Goal: Task Accomplishment & Management: Complete application form

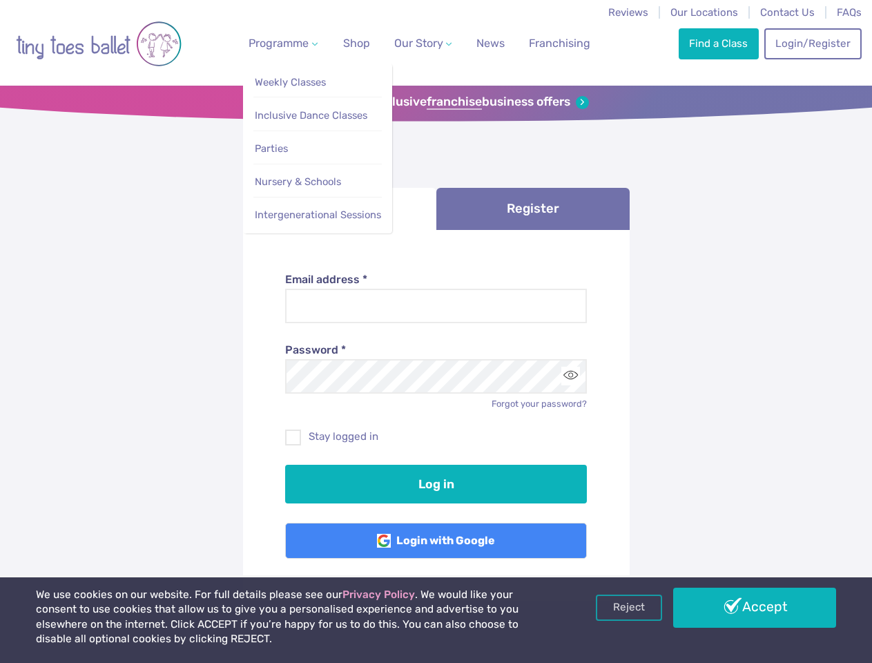
click at [280, 43] on span "Programme" at bounding box center [279, 43] width 60 height 13
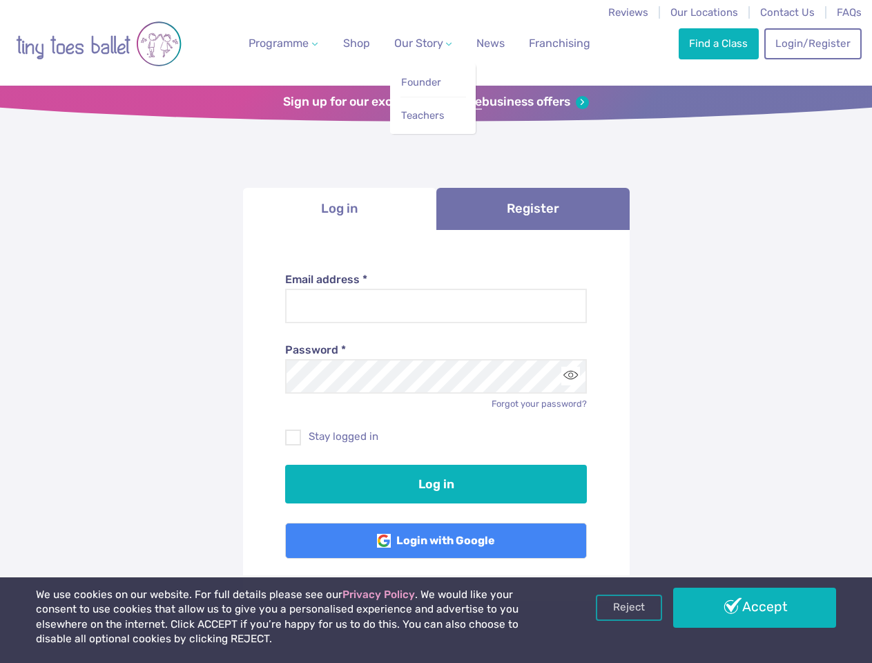
click at [411, 43] on span "Our Story" at bounding box center [418, 43] width 49 height 13
click at [436, 102] on li "Teachers" at bounding box center [434, 112] width 66 height 31
click at [340, 209] on li "Log in" at bounding box center [339, 209] width 193 height 42
click at [533, 209] on link "Register" at bounding box center [533, 209] width 193 height 42
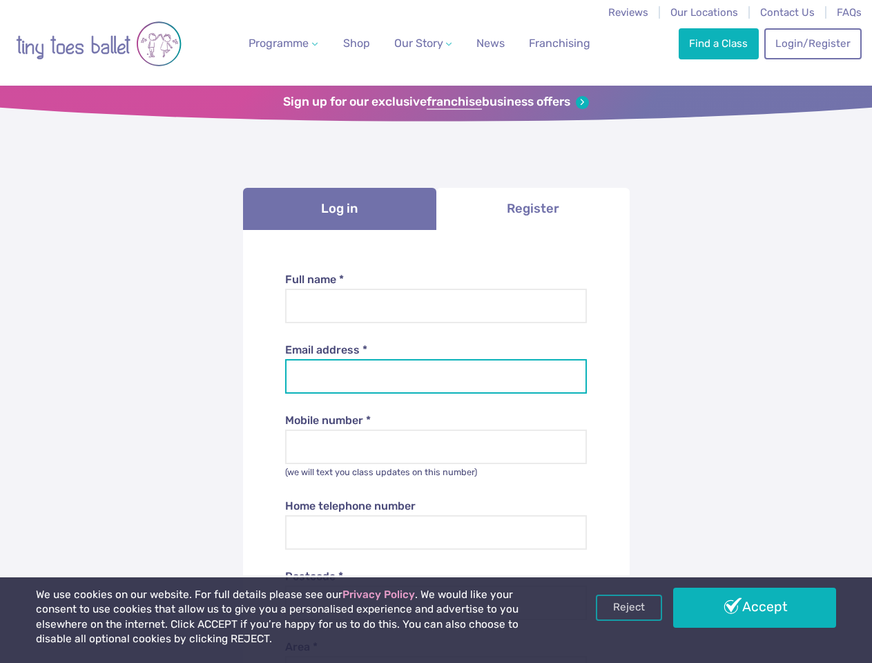
click at [571, 376] on input "Email address *" at bounding box center [436, 376] width 302 height 35
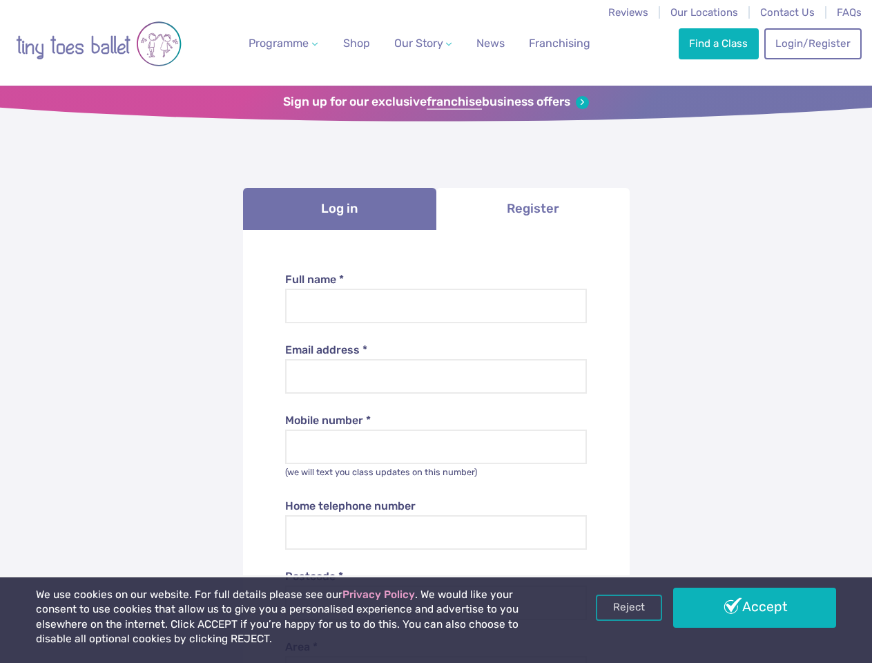
click at [629, 608] on link "Reject" at bounding box center [629, 608] width 66 height 26
